Goal: Task Accomplishment & Management: Complete application form

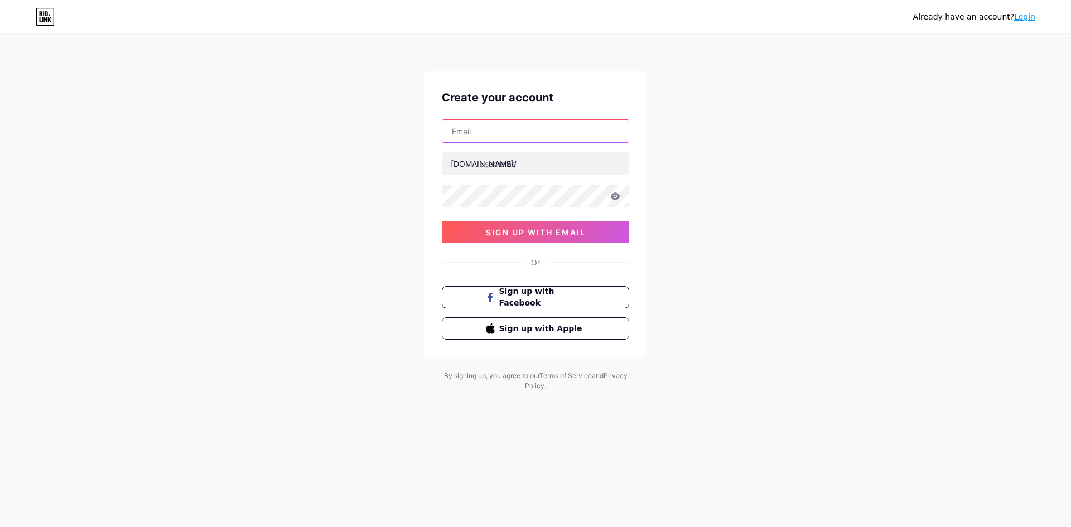
click at [480, 137] on input "text" at bounding box center [535, 131] width 186 height 22
type input "[EMAIL_ADDRESS][DOMAIN_NAME]"
click at [505, 168] on input "text" at bounding box center [535, 163] width 186 height 22
click at [475, 161] on div "[DOMAIN_NAME]/ nota4d" at bounding box center [535, 163] width 187 height 23
paste input "hoki"
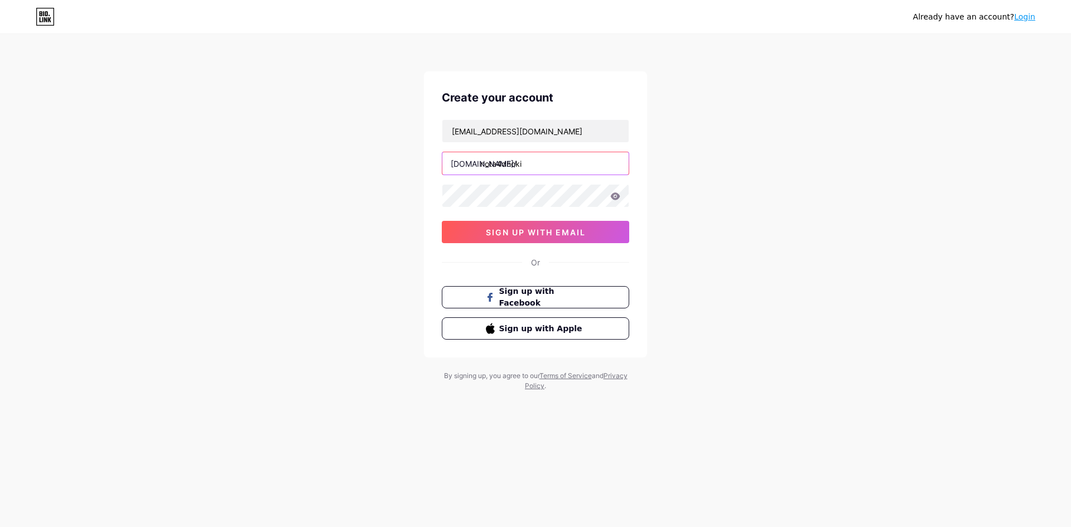
type input "nota4dhoki"
click at [614, 196] on icon at bounding box center [615, 195] width 9 height 7
click at [574, 226] on button "sign up with email" at bounding box center [535, 232] width 187 height 22
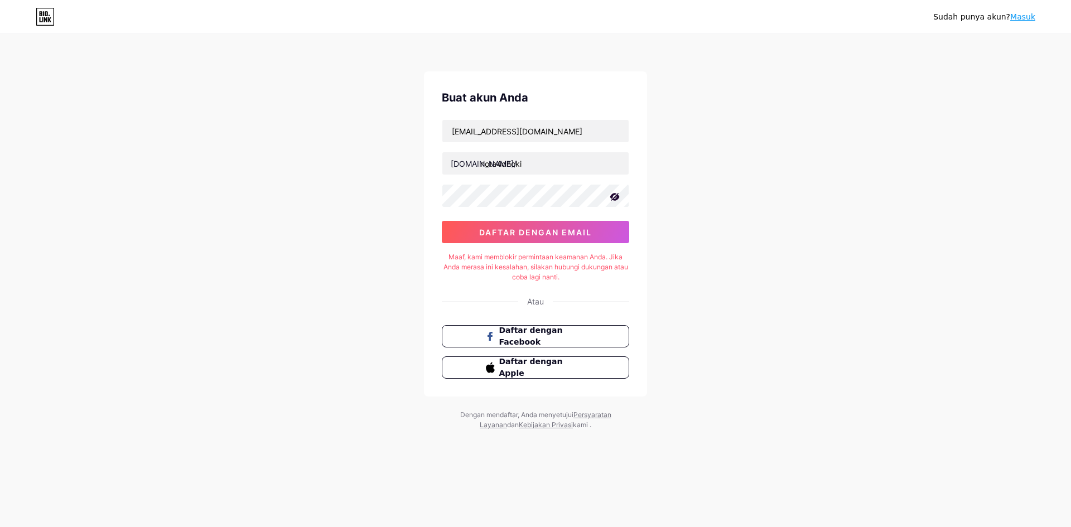
click at [778, 46] on div "Sudah punya akun? Masuk Buat akun Anda [EMAIL_ADDRESS][DOMAIN_NAME] [DOMAIN_NAM…" at bounding box center [535, 233] width 1071 height 466
